Goal: Transaction & Acquisition: Purchase product/service

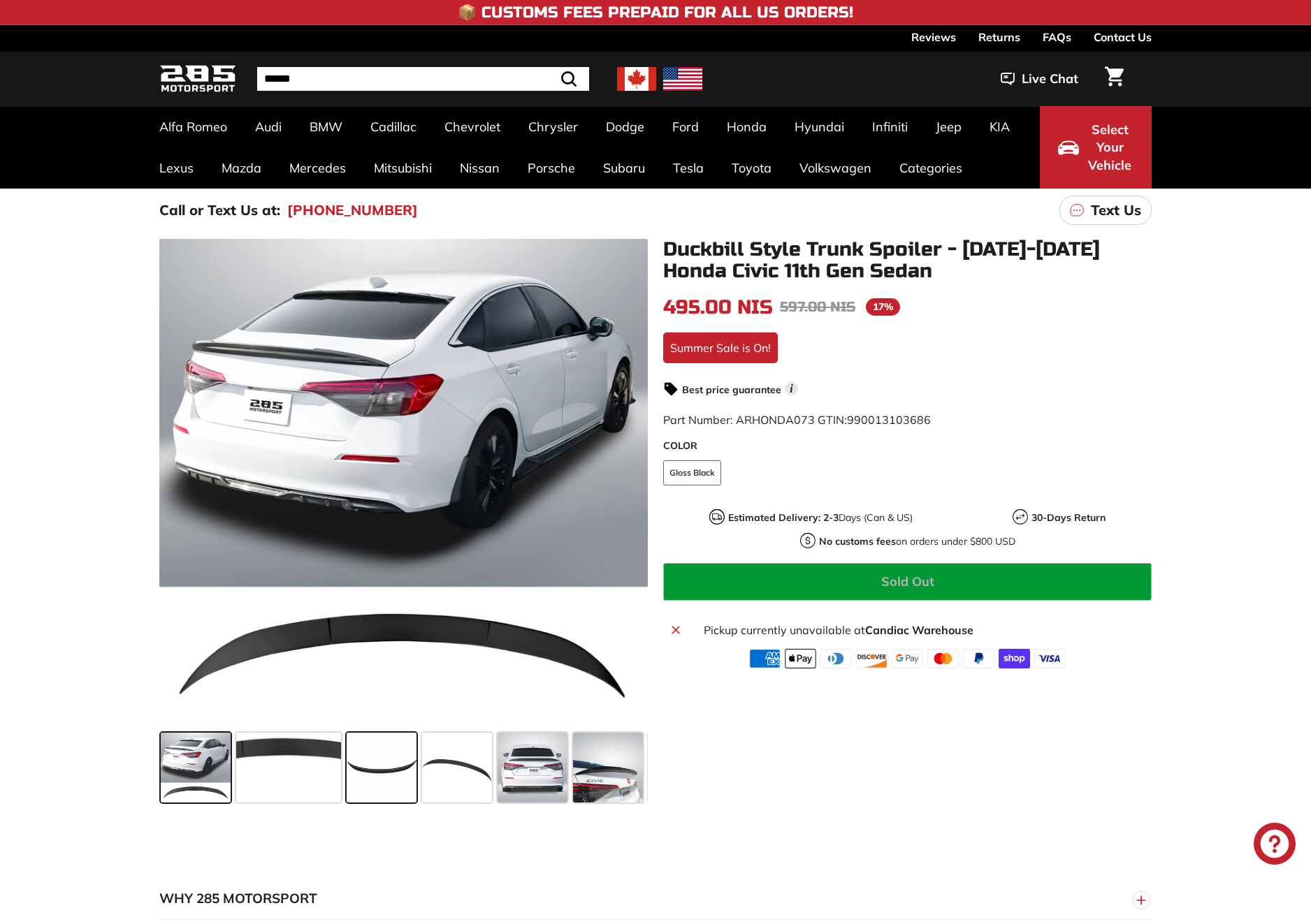
click at [377, 768] on span at bounding box center [381, 768] width 70 height 70
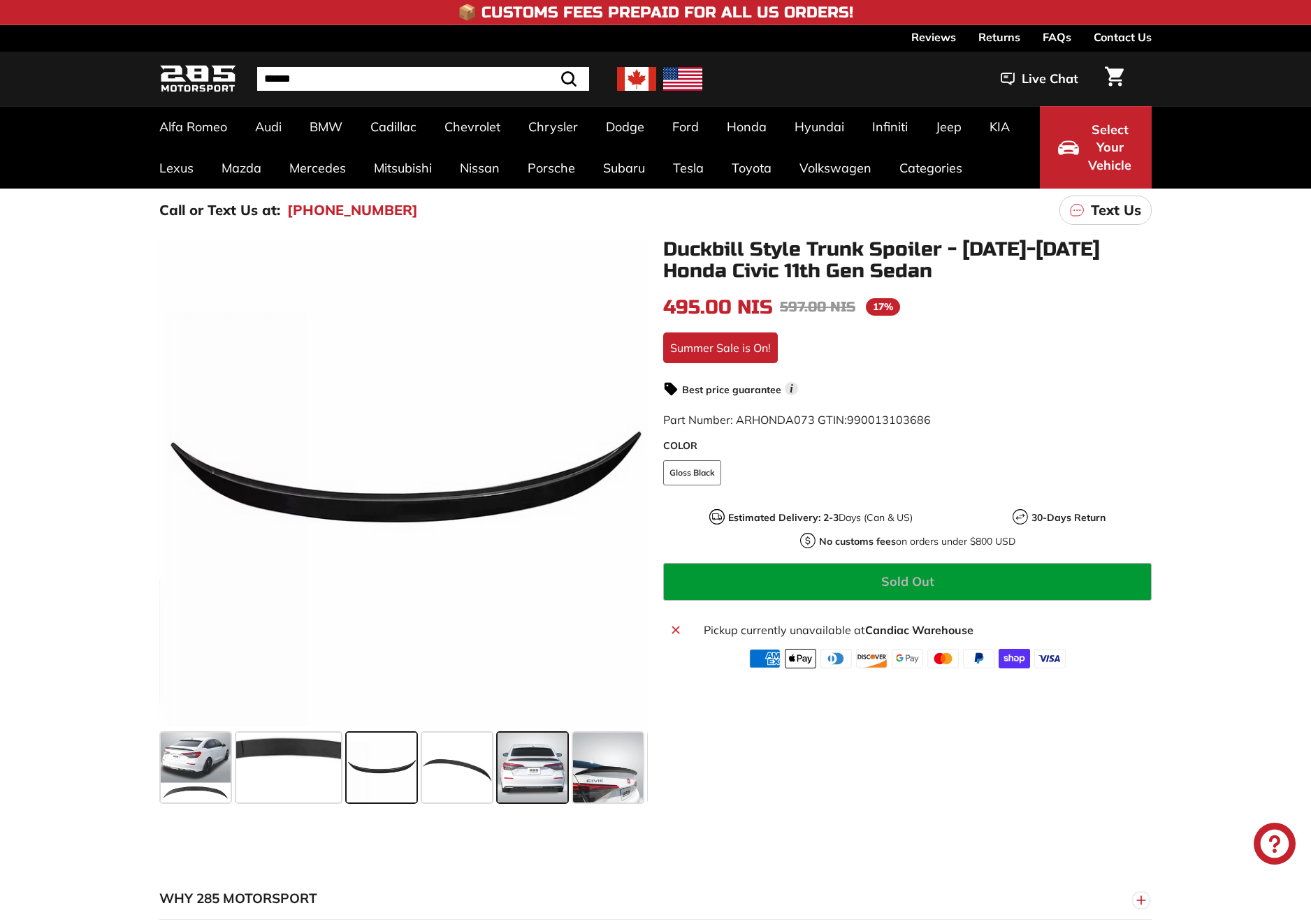
click at [542, 765] on span at bounding box center [532, 768] width 70 height 70
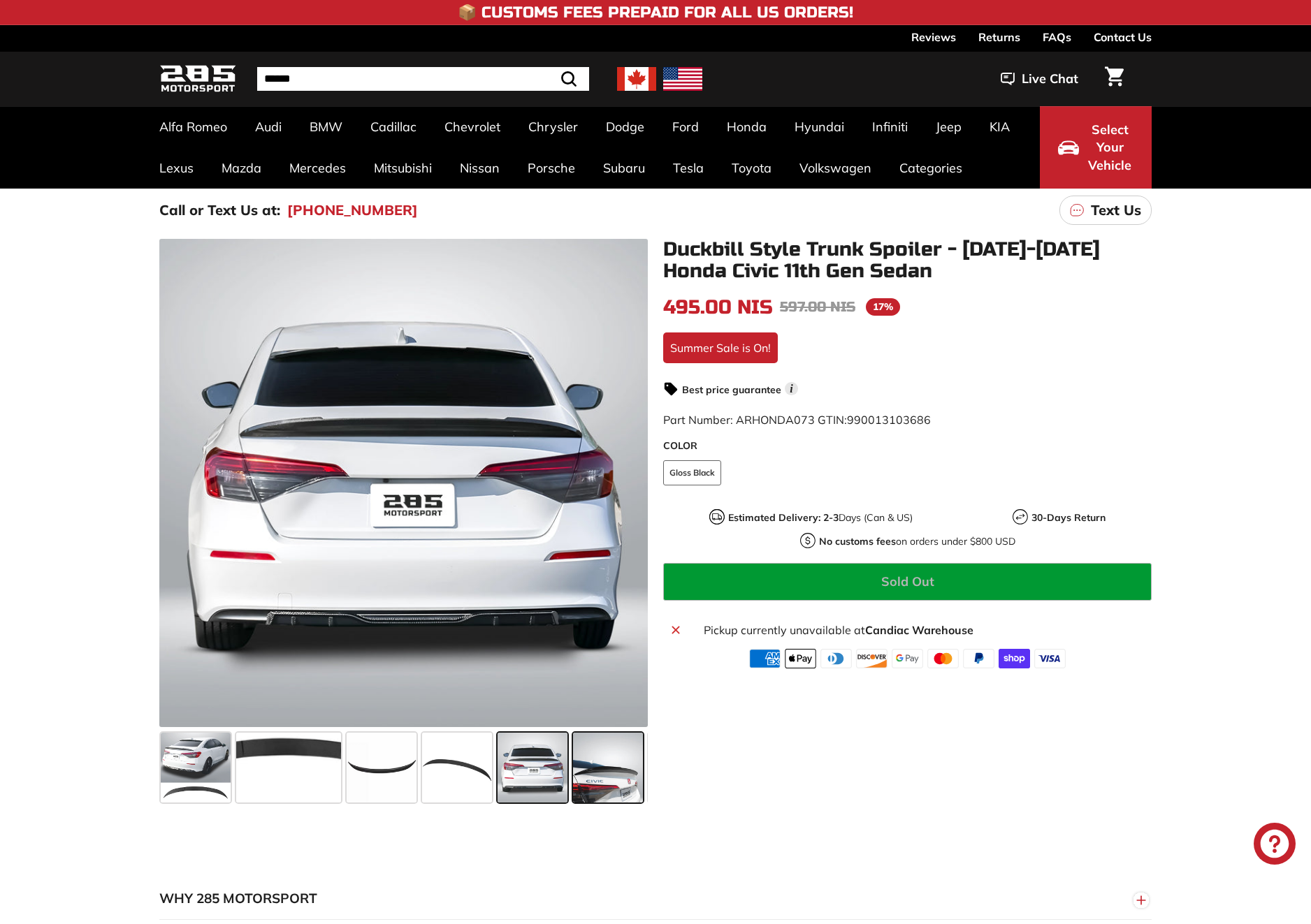
click at [598, 779] on span at bounding box center [608, 768] width 70 height 70
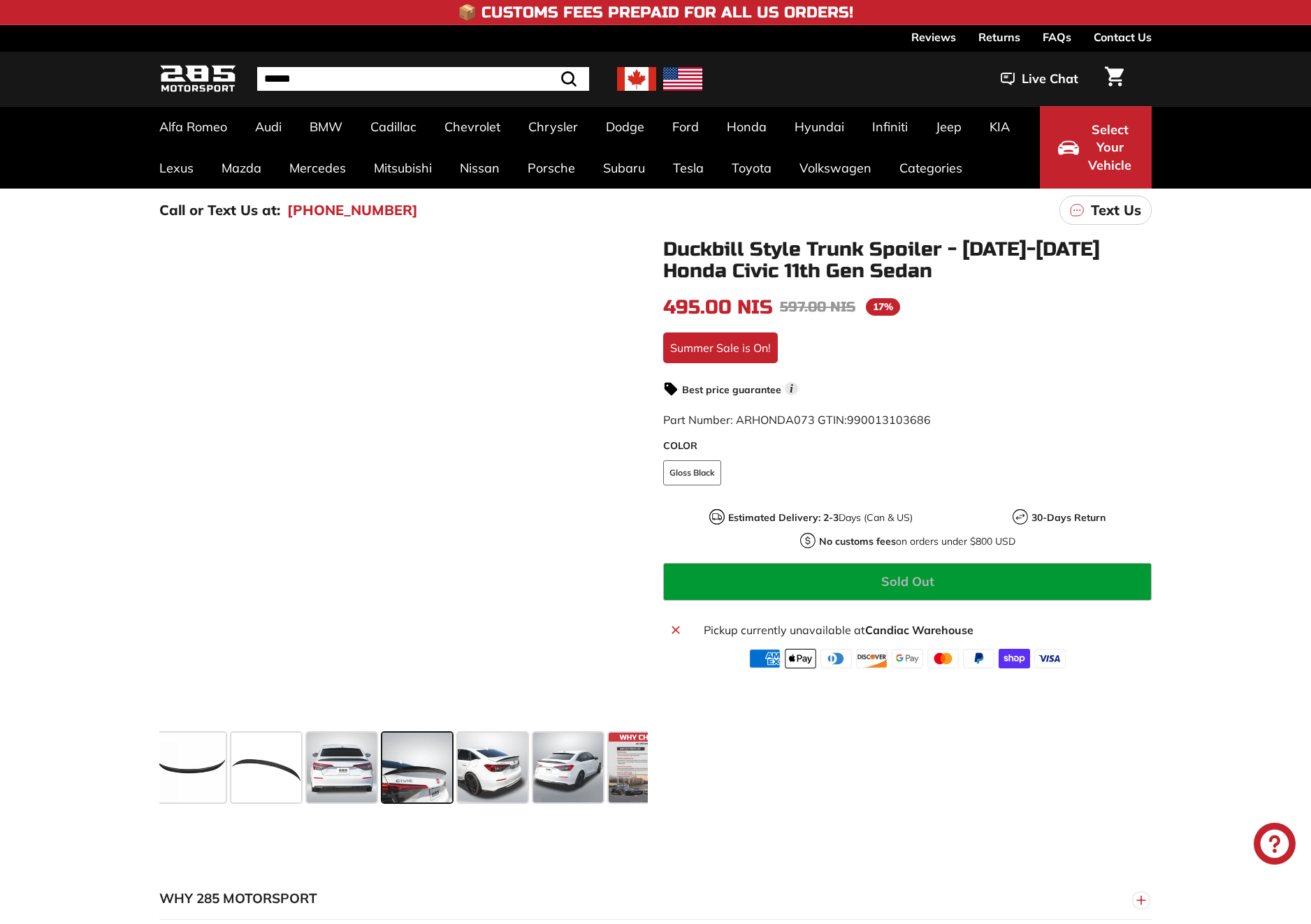
scroll to position [0, 205]
